Goal: Obtain resource: Obtain resource

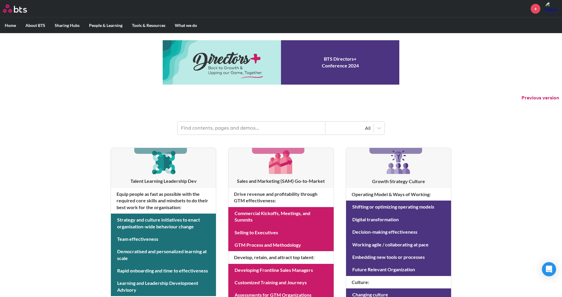
click at [249, 124] on input "text" at bounding box center [252, 128] width 148 height 13
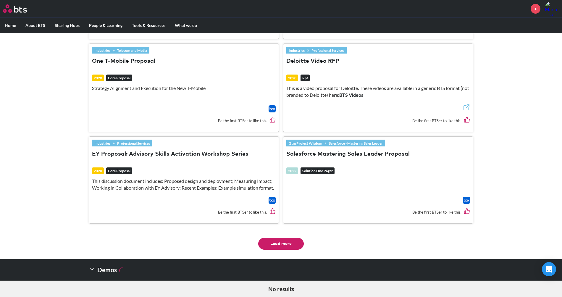
scroll to position [880, 0]
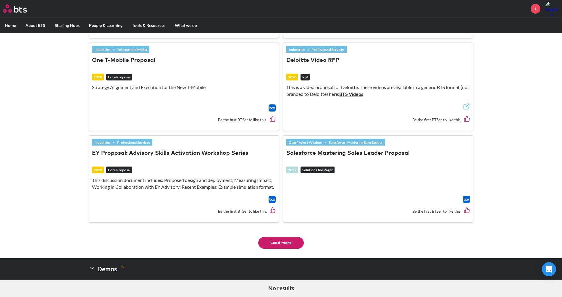
click at [282, 239] on button "Load more" at bounding box center [281, 243] width 46 height 12
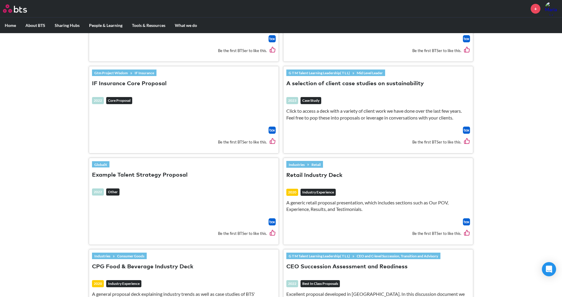
scroll to position [1526, 0]
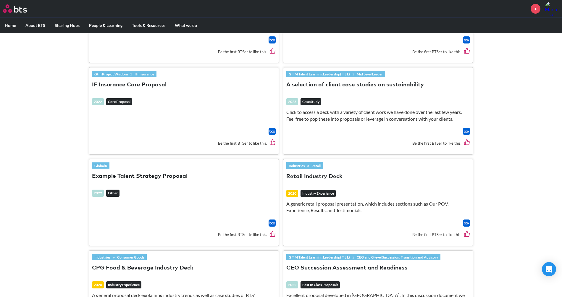
click at [172, 172] on button "Example Talent Strategy Proposal" at bounding box center [140, 176] width 96 height 8
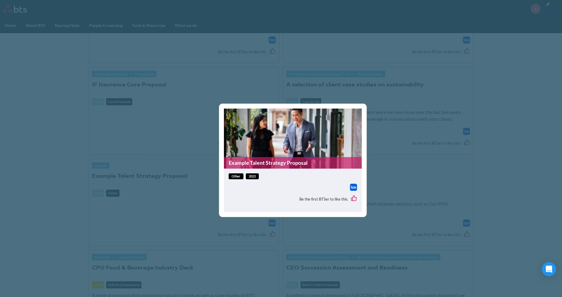
click at [286, 159] on link "Example Talent Strategy Proposal" at bounding box center [293, 163] width 138 height 12
click at [189, 195] on div "Example Talent Strategy Proposal other 2022 Be the first BTSer to like this." at bounding box center [281, 148] width 562 height 297
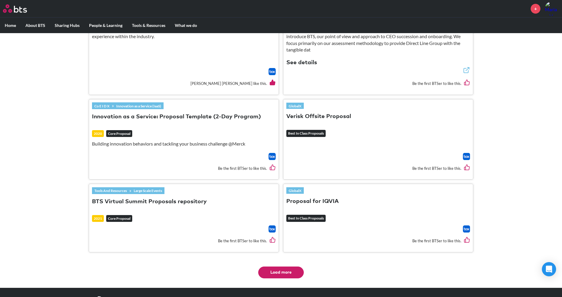
scroll to position [1792, 0]
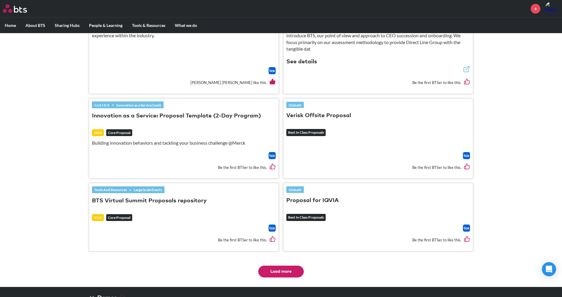
click at [186, 197] on button "BTS Virtual Summit Proposals repository" at bounding box center [149, 201] width 115 height 8
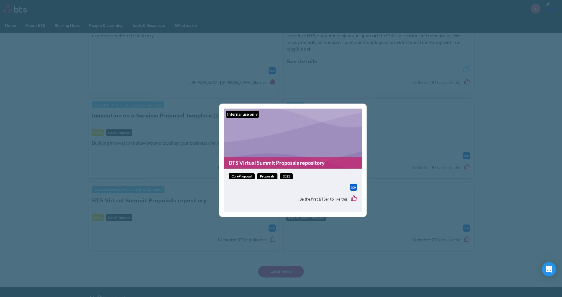
click at [263, 159] on link "BTS Virtual Summit Proposals repository" at bounding box center [293, 163] width 138 height 12
click at [162, 220] on div "Internal use only BTS Virtual Summit Proposals repository coreProposal Proposal…" at bounding box center [281, 148] width 562 height 297
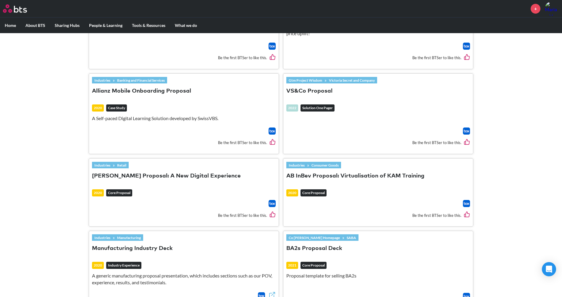
scroll to position [430, 0]
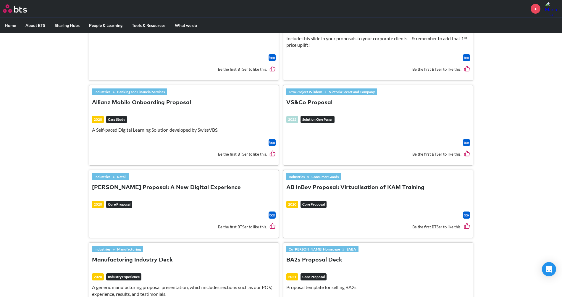
click at [328, 256] on button "BA2s Proposal Deck" at bounding box center [314, 260] width 56 height 8
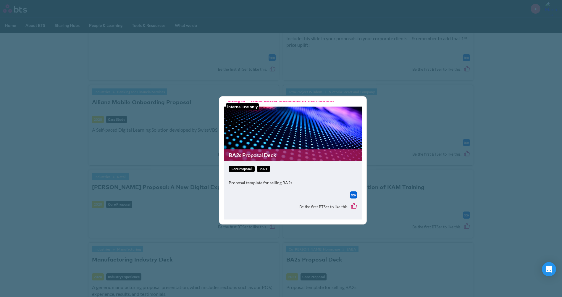
click at [276, 131] on figure "Internal use only BA2s Proposal Deck" at bounding box center [293, 131] width 138 height 60
click at [260, 149] on link "BA2s Proposal Deck" at bounding box center [293, 155] width 138 height 12
click at [192, 151] on div "Internal use only BA2s Proposal Deck coreProposal 2021 Proposal template for se…" at bounding box center [281, 148] width 562 height 297
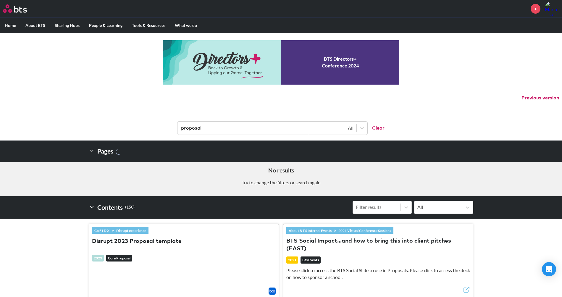
scroll to position [0, 0]
click at [222, 125] on input "proposal" at bounding box center [243, 128] width 131 height 13
click at [215, 127] on input "proposal" at bounding box center [243, 128] width 131 height 13
type input "proposal template"
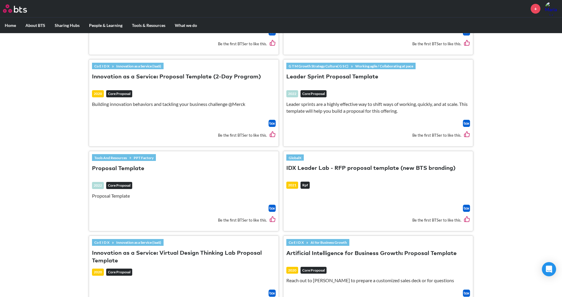
scroll to position [254, 0]
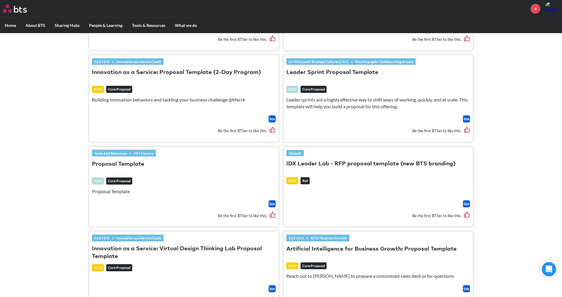
click at [126, 162] on button "Proposal Template" at bounding box center [118, 164] width 52 height 8
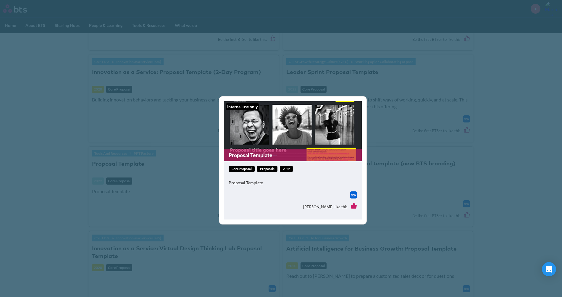
click at [256, 137] on figure "Internal use only Proposal Template" at bounding box center [293, 131] width 138 height 60
click at [247, 151] on link "Proposal Template" at bounding box center [293, 155] width 138 height 12
click at [64, 215] on div "Internal use only Proposal Template coreProposal Proposals 2022 Proposal Templa…" at bounding box center [281, 148] width 562 height 297
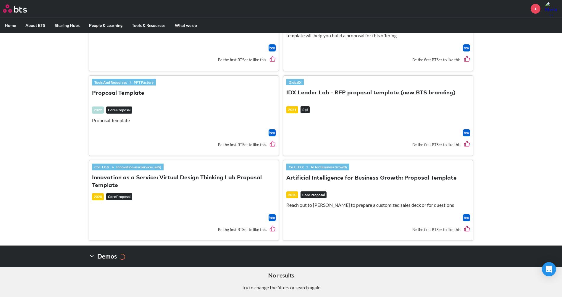
scroll to position [324, 0]
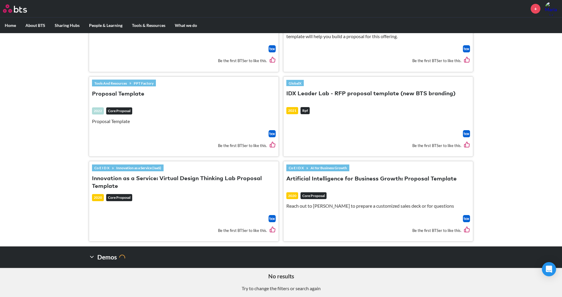
click at [309, 175] on button "Artificial Intelligence for Business Growth: Proposal Template" at bounding box center [371, 179] width 170 height 8
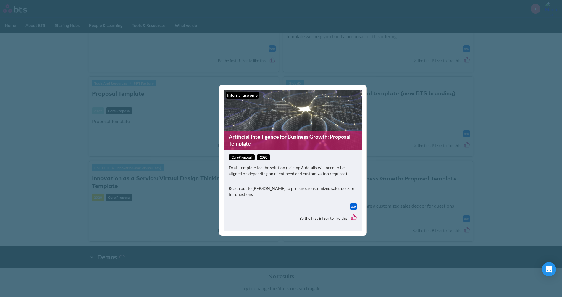
click at [64, 202] on div "Internal use only Artificial Intelligence for Business Growth: Proposal Templat…" at bounding box center [281, 148] width 562 height 297
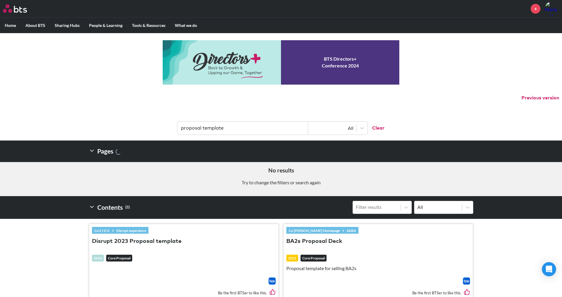
scroll to position [0, 0]
